Goal: Find specific page/section: Find specific page/section

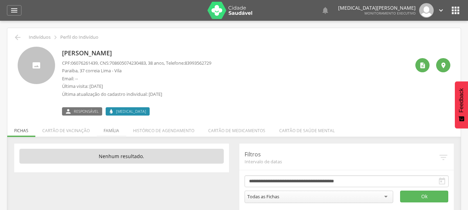
click at [110, 127] on li "Família" at bounding box center [111, 129] width 29 height 16
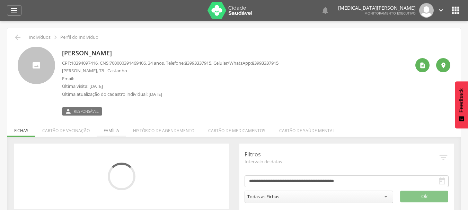
click at [110, 128] on li "Família" at bounding box center [111, 129] width 29 height 16
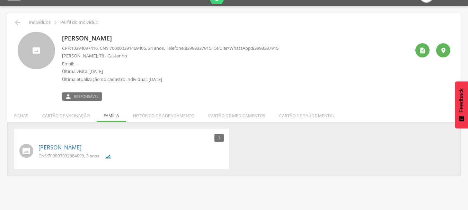
scroll to position [21, 0]
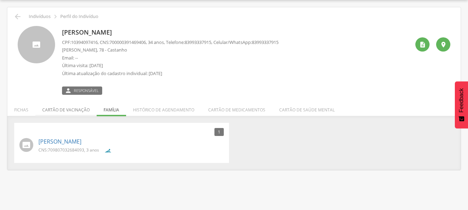
drag, startPoint x: 111, startPoint y: 110, endPoint x: 94, endPoint y: 108, distance: 17.7
click at [111, 110] on ul "Fichas Cartão de vacinação Família Histórico de agendamento Cartão de medicamen…" at bounding box center [233, 110] width 453 height 6
click at [23, 107] on li "Fichas" at bounding box center [21, 108] width 28 height 16
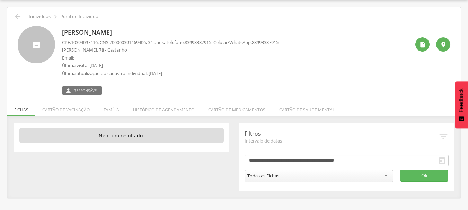
scroll to position [0, 0]
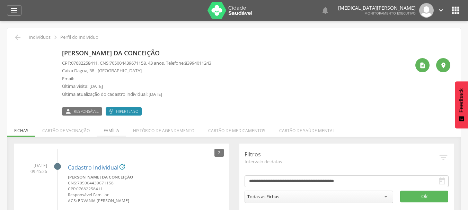
click at [113, 129] on li "Família" at bounding box center [111, 129] width 29 height 16
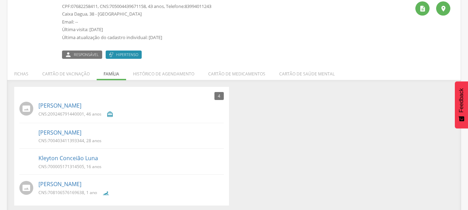
scroll to position [60, 0]
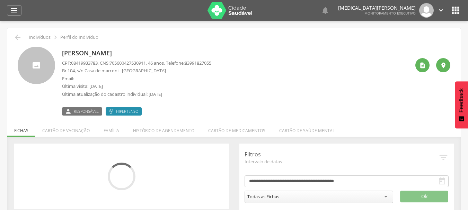
click at [115, 125] on li "Família" at bounding box center [111, 129] width 29 height 16
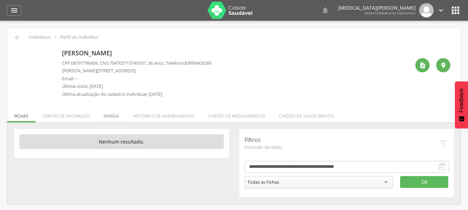
click at [113, 115] on li "Família" at bounding box center [111, 114] width 29 height 16
